Goal: Use online tool/utility: Utilize a website feature to perform a specific function

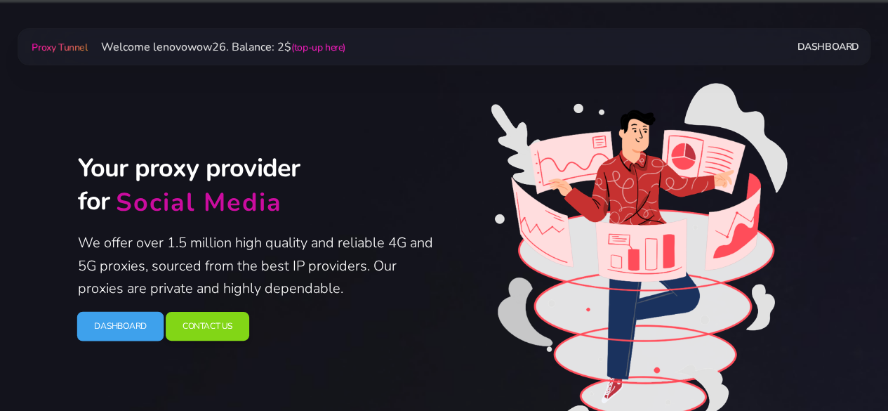
click at [129, 328] on link "Dashboard" at bounding box center [119, 325] width 87 height 29
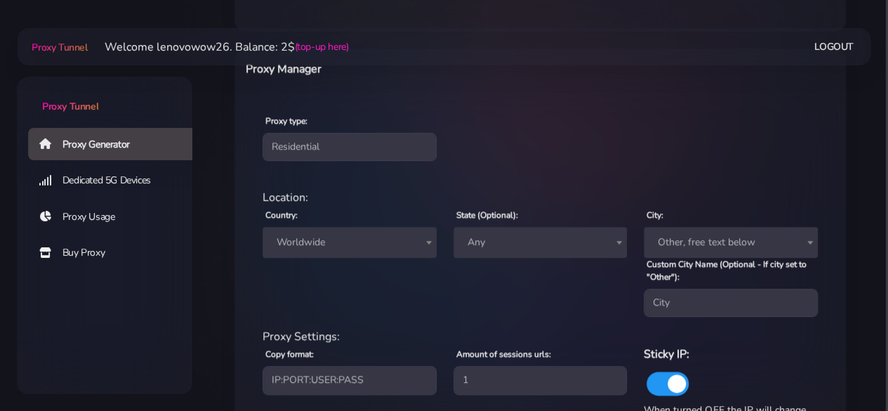
scroll to position [597, 0]
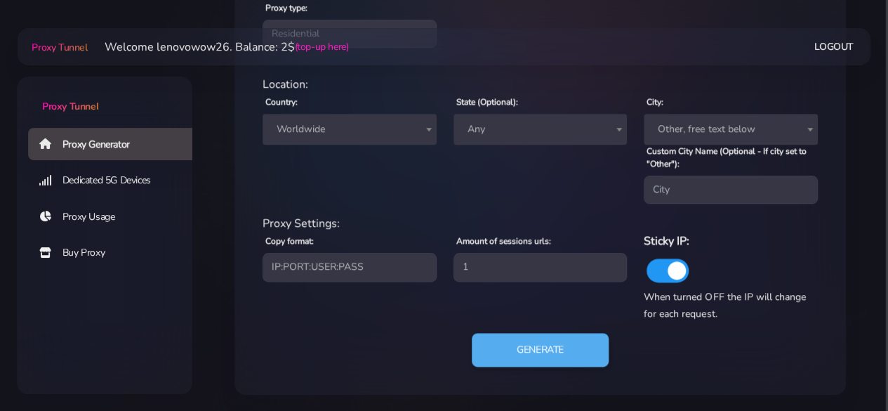
click at [312, 138] on span "Worldwide" at bounding box center [349, 129] width 157 height 20
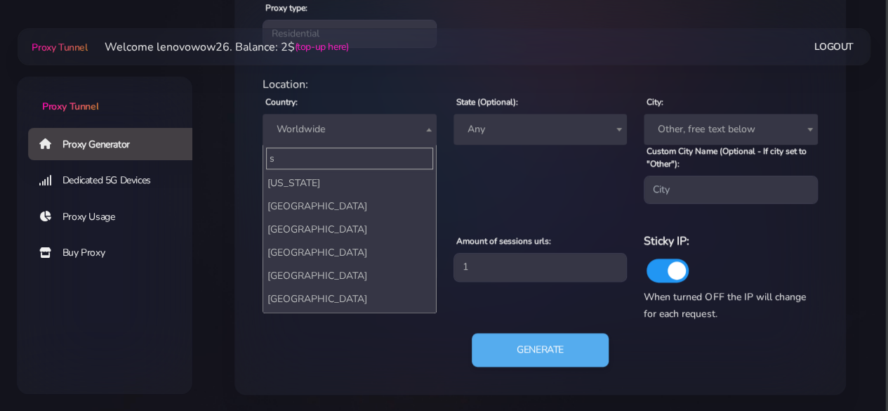
scroll to position [0, 0]
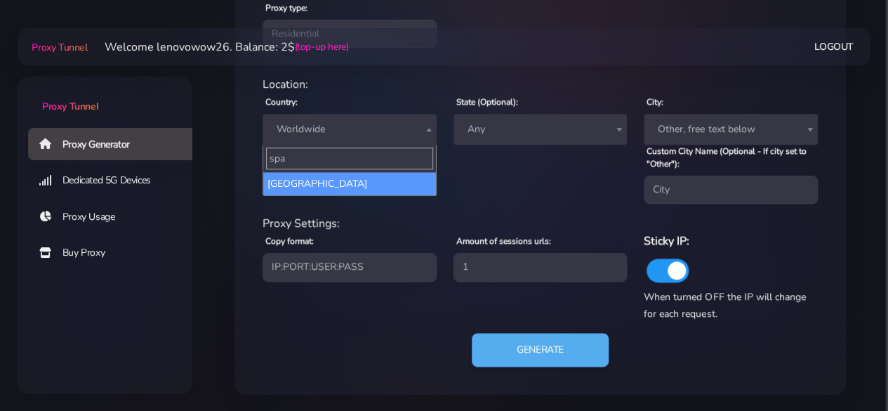
type input "spa"
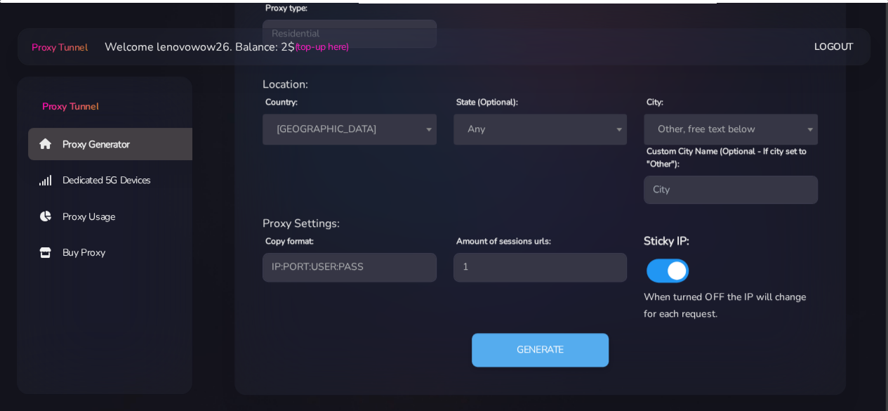
select select "ES"
click at [479, 128] on span "Any" at bounding box center [540, 129] width 157 height 20
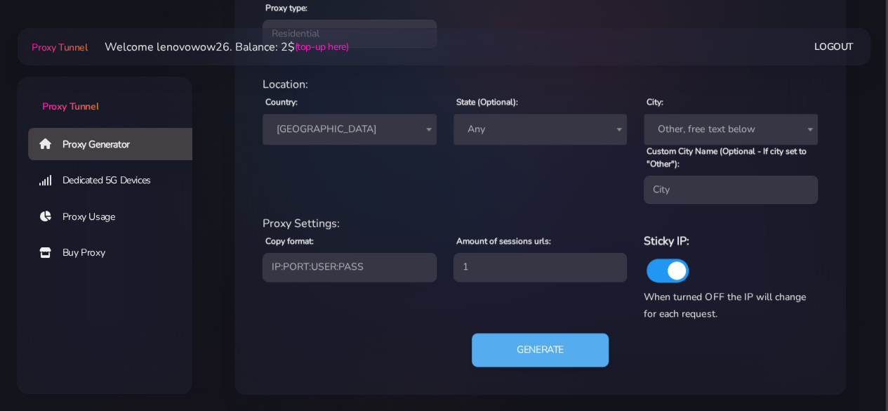
click at [480, 127] on span "Any" at bounding box center [540, 129] width 157 height 20
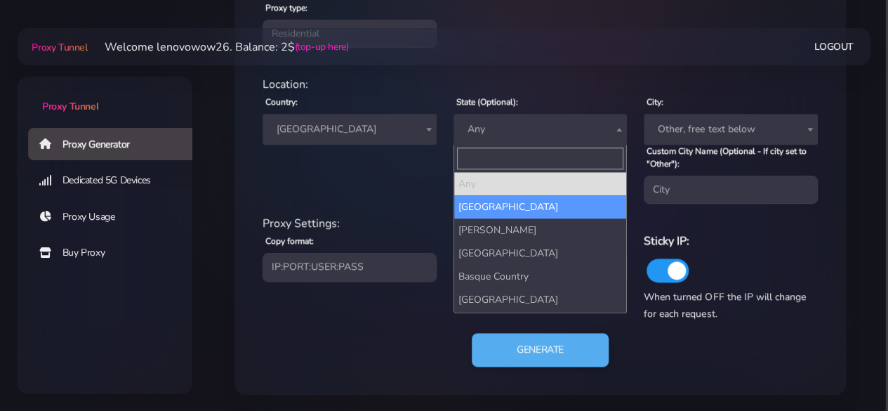
select select "[GEOGRAPHIC_DATA]"
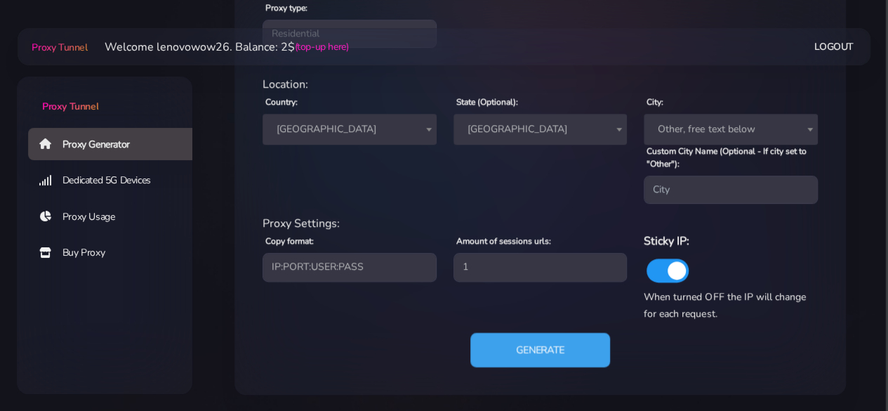
click at [591, 342] on button "Generate" at bounding box center [540, 350] width 140 height 34
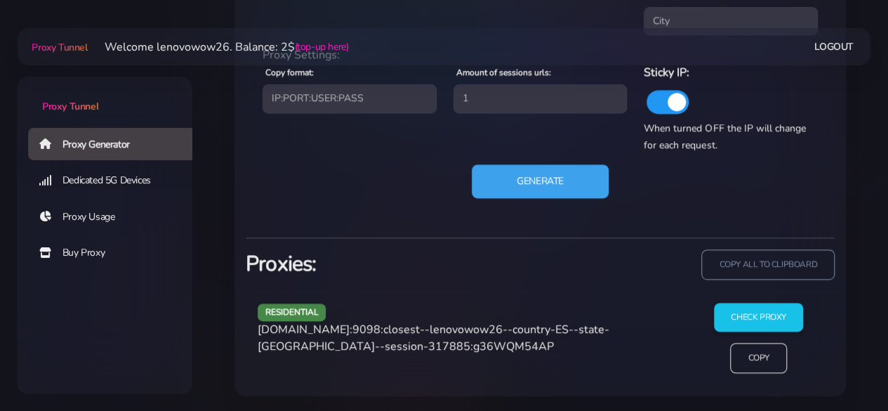
scroll to position [766, 0]
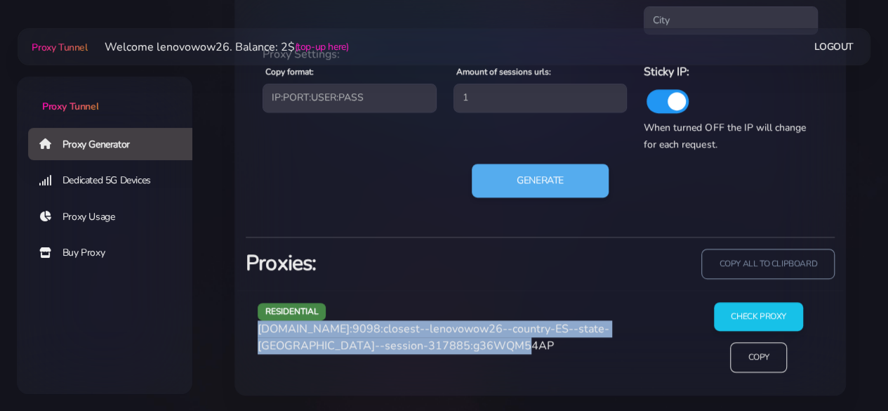
drag, startPoint x: 435, startPoint y: 347, endPoint x: 255, endPoint y: 331, distance: 181.1
click at [255, 331] on div "residential [DOMAIN_NAME]:9098:closest--lenovowow26--country-ES--state-[GEOGRAP…" at bounding box center [467, 342] width 436 height 81
copy span "[DOMAIN_NAME]:9098:closest--lenovowow26--country-ES--state-[GEOGRAPHIC_DATA]--s…"
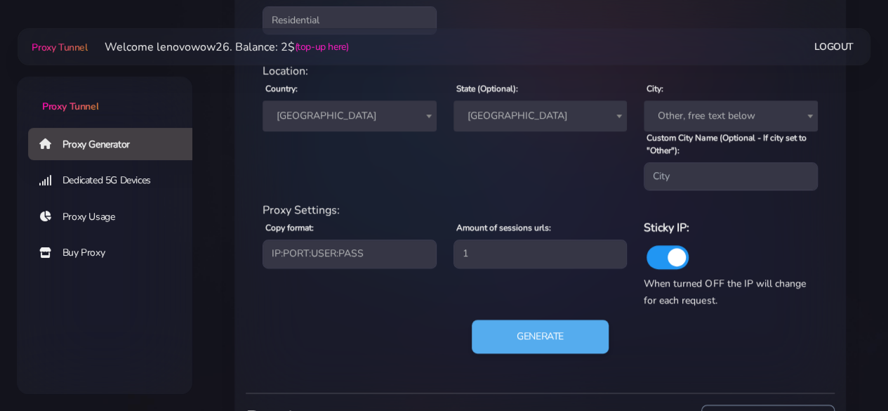
scroll to position [556, 0]
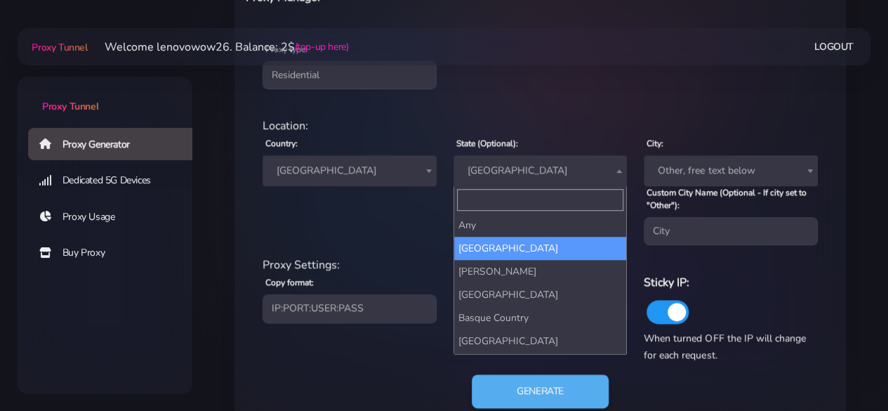
click at [495, 161] on span "[GEOGRAPHIC_DATA]" at bounding box center [540, 171] width 157 height 20
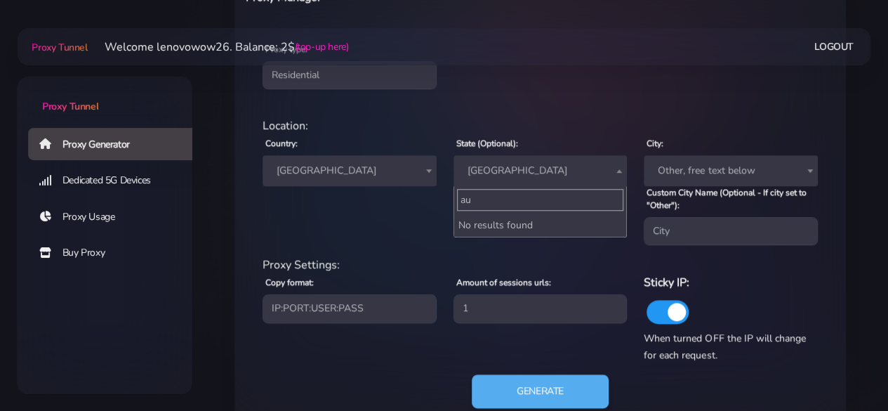
type input "aus"
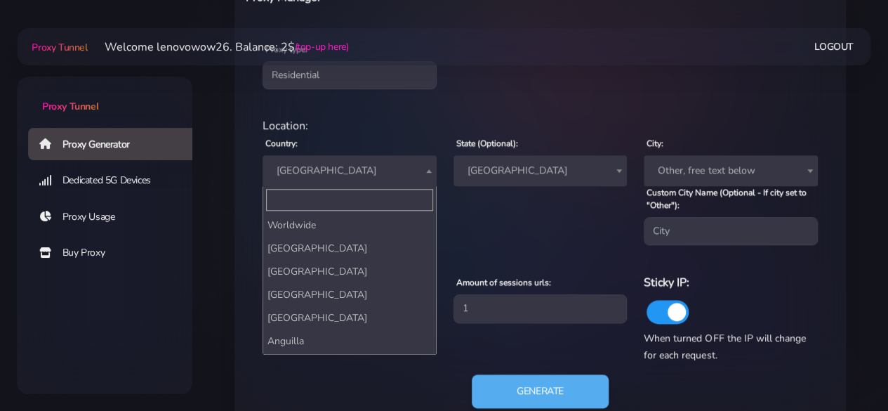
click at [309, 173] on span "[GEOGRAPHIC_DATA]" at bounding box center [349, 171] width 157 height 20
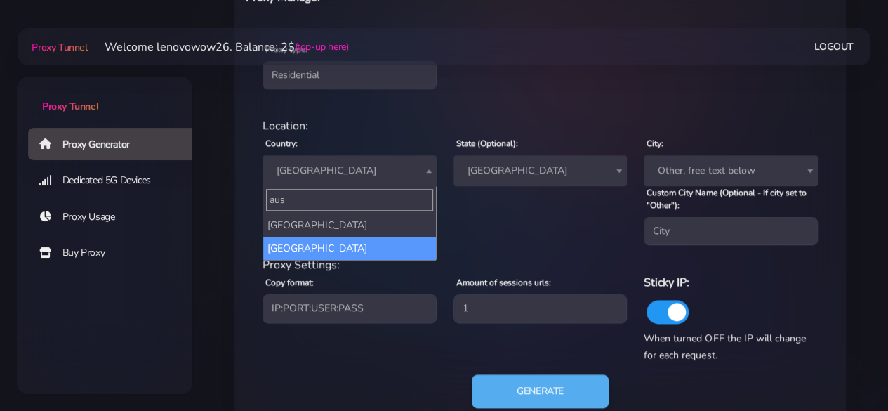
type input "aus"
select select "AU"
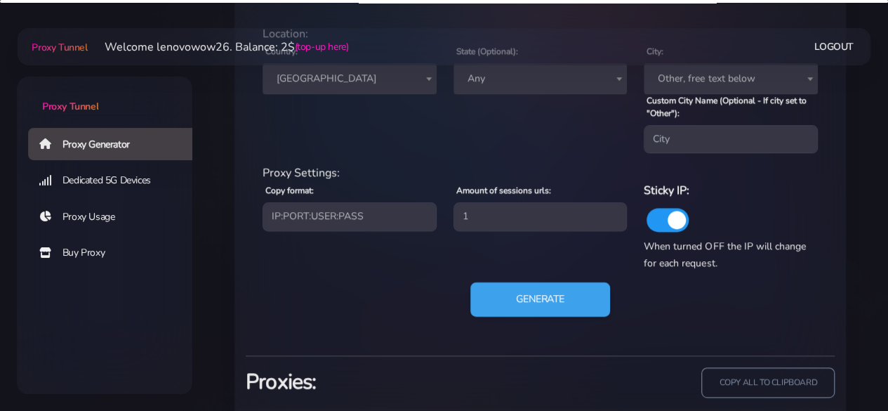
scroll to position [696, 0]
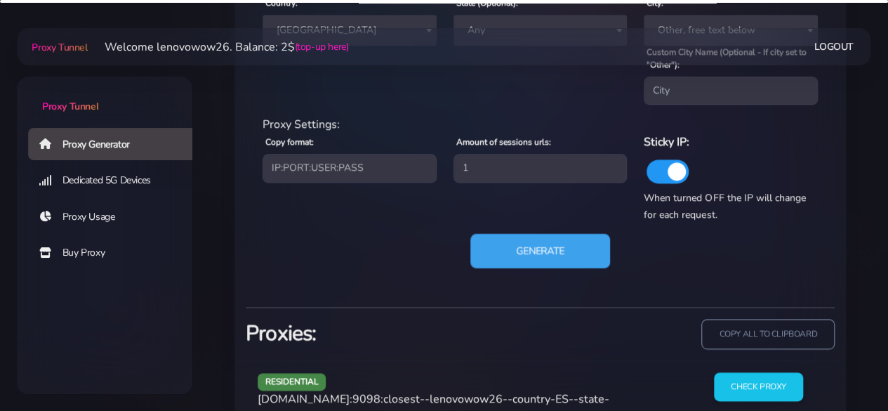
click at [552, 255] on button "Generate" at bounding box center [540, 251] width 140 height 34
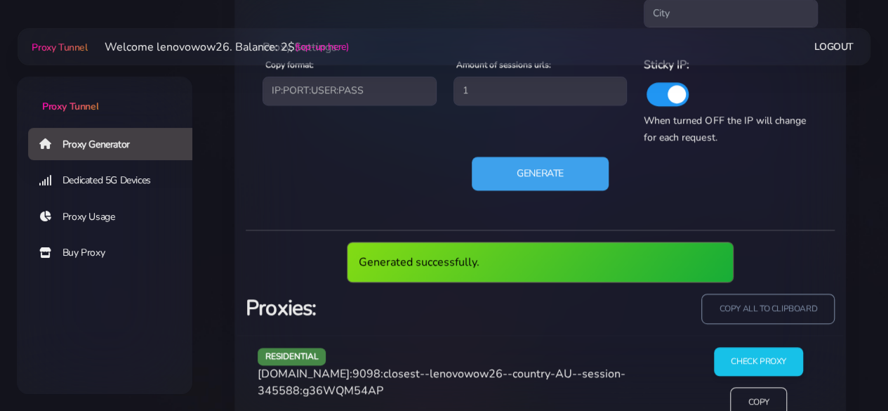
scroll to position [818, 0]
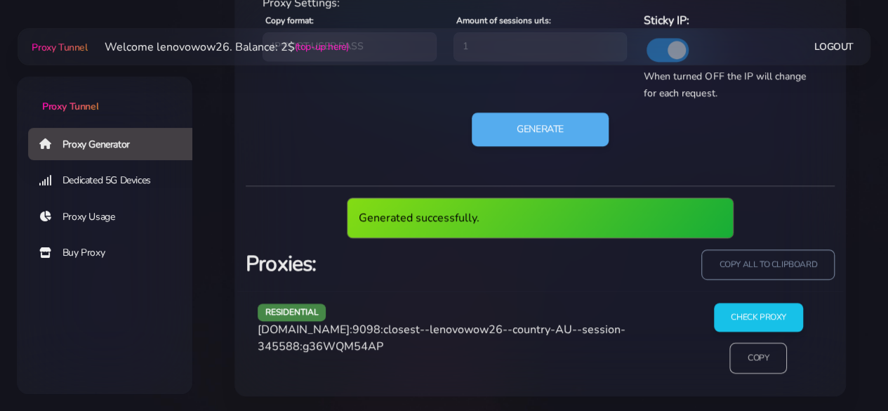
click at [749, 352] on input "Copy" at bounding box center [759, 357] width 58 height 31
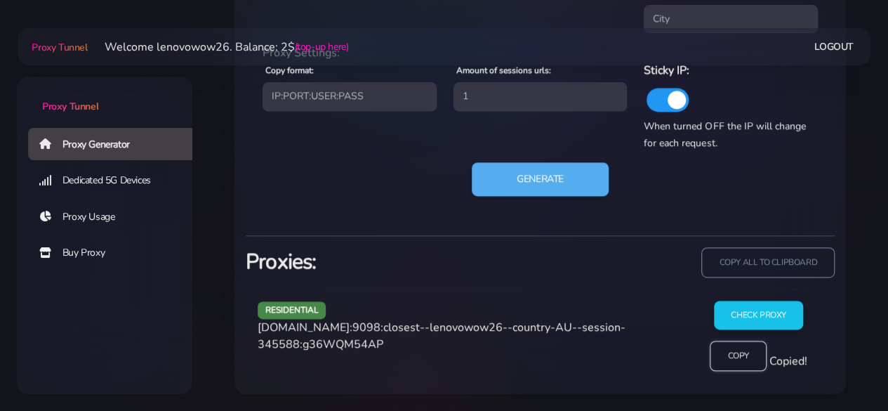
scroll to position [766, 0]
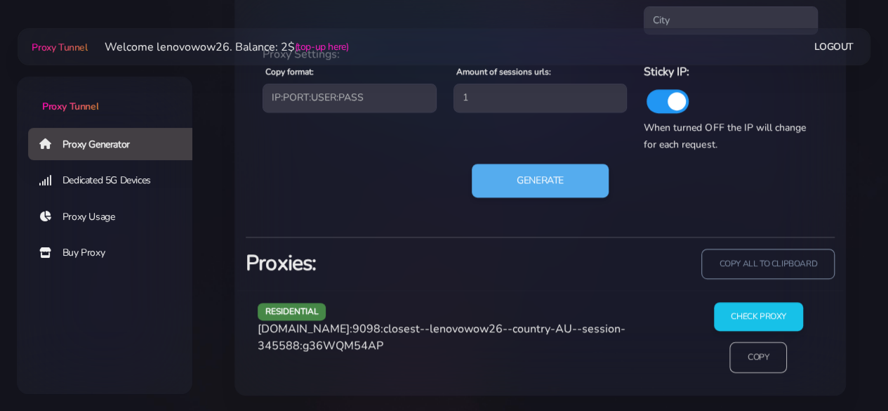
click at [754, 363] on input "Copy" at bounding box center [759, 357] width 58 height 31
